Goal: Task Accomplishment & Management: Complete application form

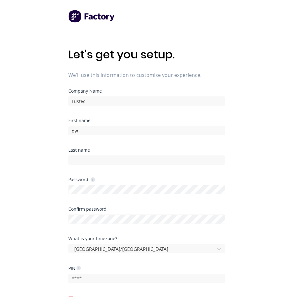
type input "d"
type input "[PERSON_NAME]"
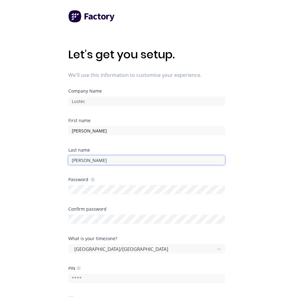
type input "[PERSON_NAME]"
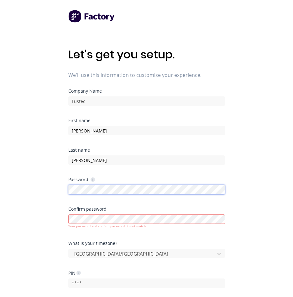
click at [46, 195] on div "Let's get you setup. We'll use this information to customise your experience. C…" at bounding box center [146, 161] width 293 height 322
click at [35, 214] on div "Let's get you setup. We'll use this information to customise your experience. C…" at bounding box center [146, 161] width 293 height 322
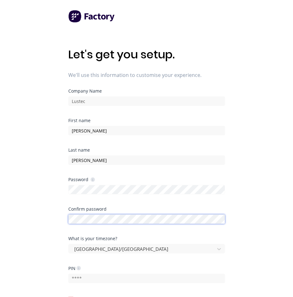
scroll to position [52, 0]
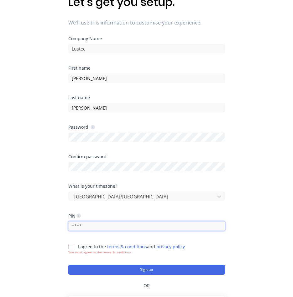
click at [109, 226] on input "text" at bounding box center [146, 225] width 157 height 9
drag, startPoint x: 112, startPoint y: 225, endPoint x: 23, endPoint y: 230, distance: 89.3
click at [23, 230] on div "Let's get you setup. We'll use this information to customise your experience. C…" at bounding box center [146, 109] width 293 height 322
type input "1989"
click at [73, 247] on div at bounding box center [71, 246] width 13 height 13
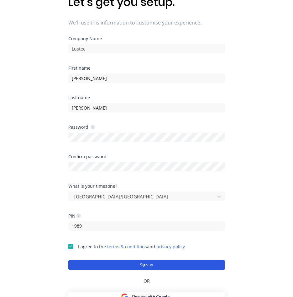
click at [120, 265] on button "Sign up" at bounding box center [146, 265] width 157 height 10
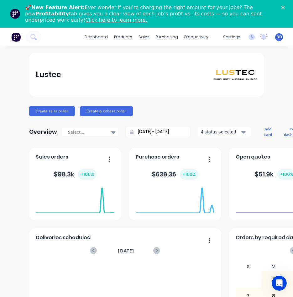
click at [285, 7] on polygon "Close" at bounding box center [283, 8] width 4 height 4
